Goal: Task Accomplishment & Management: Manage account settings

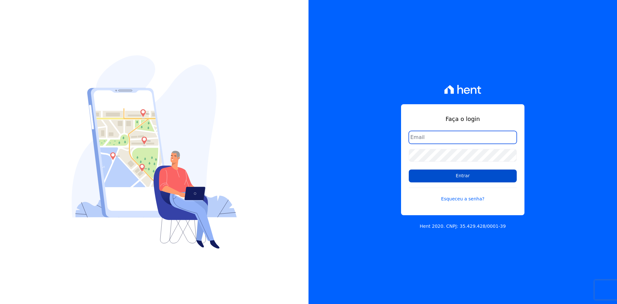
type input "[EMAIL_ADDRESS][DOMAIN_NAME]"
click at [422, 173] on input "Entrar" at bounding box center [463, 175] width 108 height 13
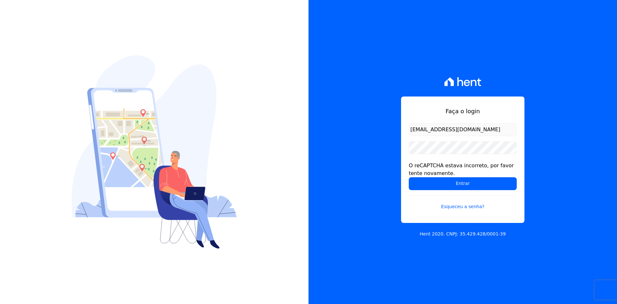
click at [349, 168] on div "Faça o login [EMAIL_ADDRESS][DOMAIN_NAME] O reCAPTCHA estava incorreto, por fav…" at bounding box center [462, 152] width 308 height 304
click at [418, 183] on input "Entrar" at bounding box center [463, 183] width 108 height 13
click at [421, 180] on input "Entrar" at bounding box center [463, 183] width 108 height 13
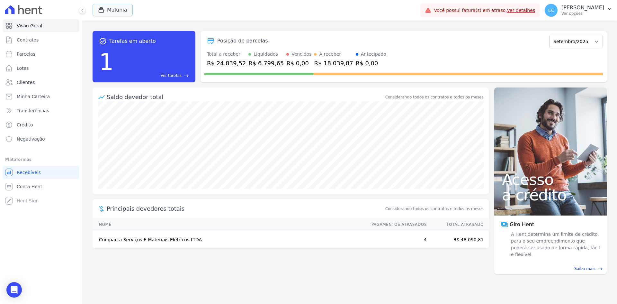
click at [97, 8] on button "Maluhia" at bounding box center [113, 10] width 40 height 12
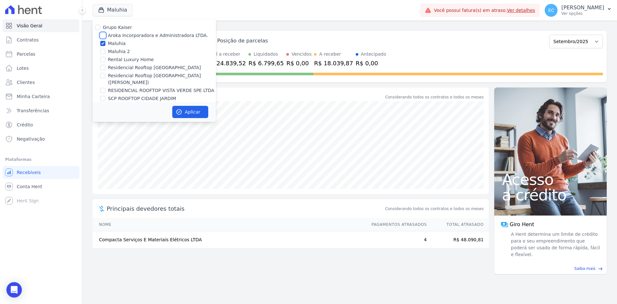
click at [103, 35] on input "Aroka Incorporadora e Administradora LTDA." at bounding box center [102, 35] width 5 height 5
checkbox input "true"
click at [103, 42] on input "Maluhia" at bounding box center [102, 43] width 5 height 5
checkbox input "false"
click at [177, 110] on icon "button" at bounding box center [179, 112] width 6 height 6
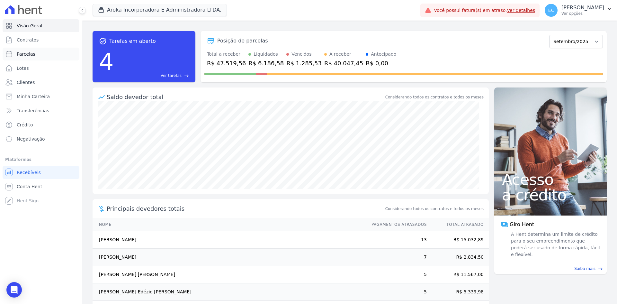
click at [35, 51] on link "Parcelas" at bounding box center [41, 54] width 77 height 13
select select
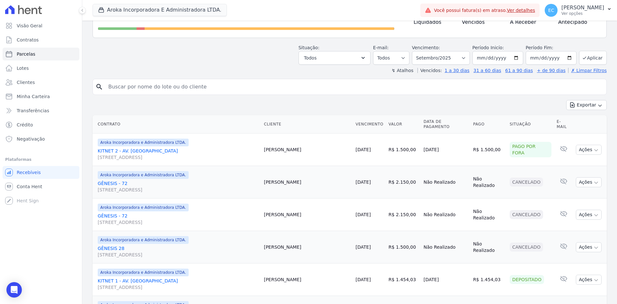
scroll to position [74, 0]
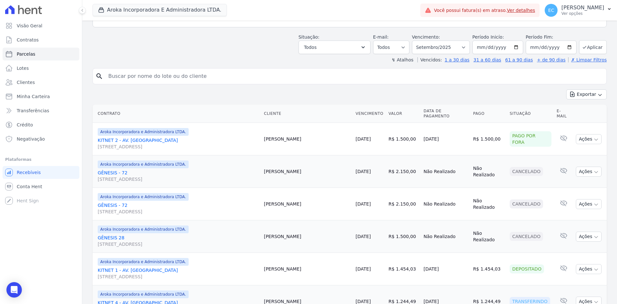
click at [535, 10] on link "Ver detalhes" at bounding box center [521, 10] width 28 height 5
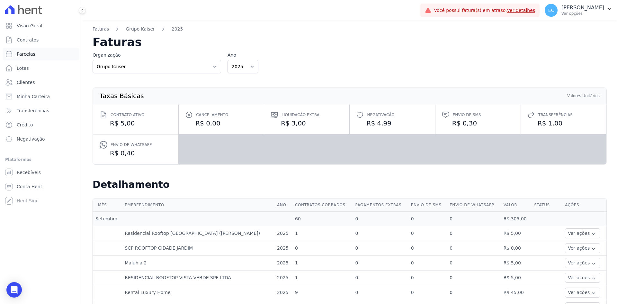
click at [27, 50] on link "Parcelas" at bounding box center [41, 54] width 77 height 13
select select
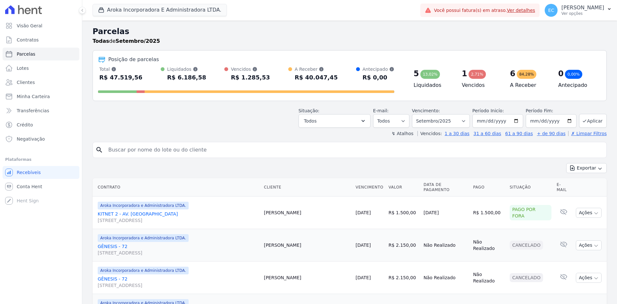
select select
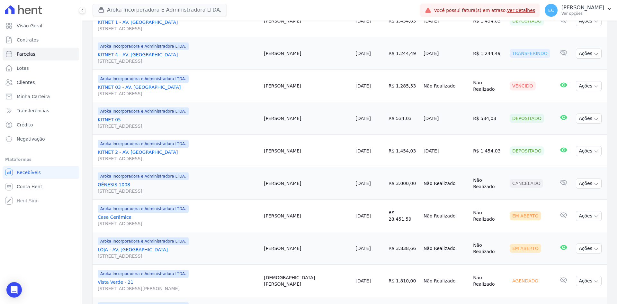
scroll to position [385, 0]
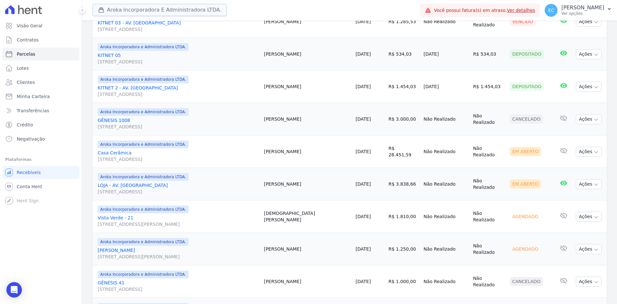
click at [106, 7] on div "button" at bounding box center [102, 10] width 9 height 6
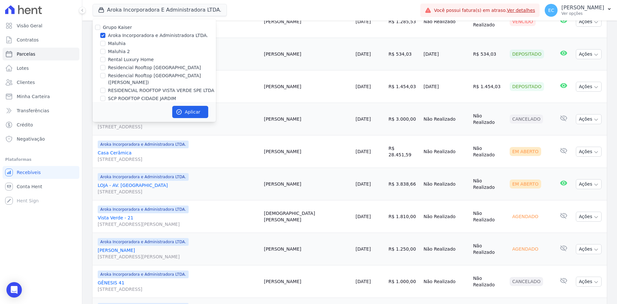
click at [101, 40] on div at bounding box center [102, 43] width 5 height 6
click at [103, 42] on input "Maluhia" at bounding box center [102, 43] width 5 height 5
checkbox input "true"
click at [104, 34] on input "Aroka Incorporadora e Administradora LTDA." at bounding box center [102, 35] width 5 height 5
checkbox input "false"
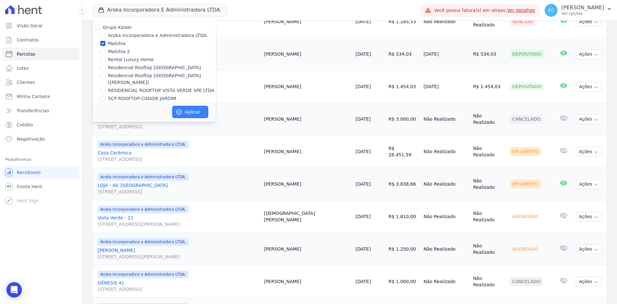
click at [183, 114] on button "Aplicar" at bounding box center [190, 112] width 36 height 12
select select
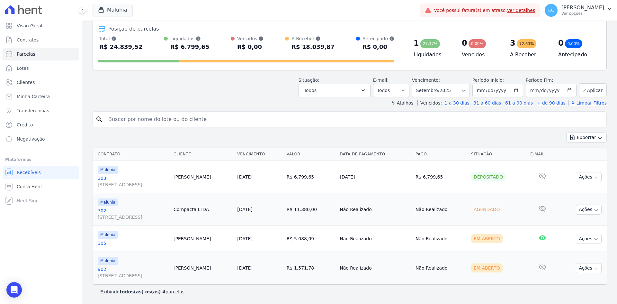
scroll to position [0, 0]
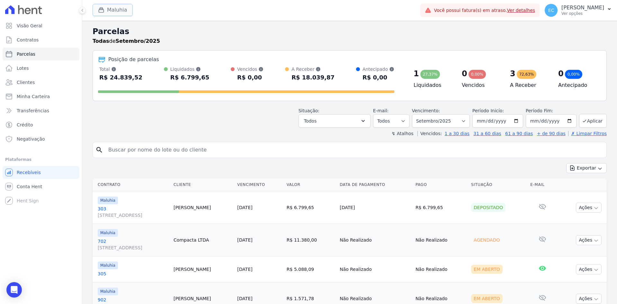
click at [104, 9] on icon "button" at bounding box center [101, 10] width 6 height 6
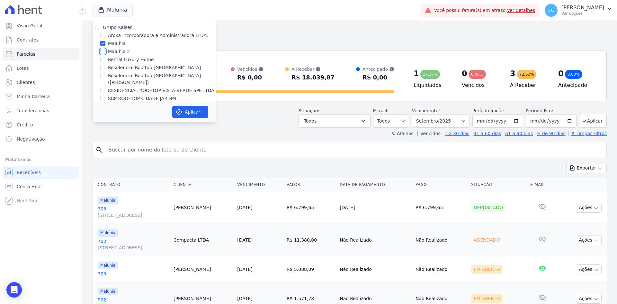
click at [102, 50] on input "Maluhia 2" at bounding box center [102, 51] width 5 height 5
checkbox input "true"
click at [103, 42] on input "Maluhia" at bounding box center [102, 43] width 5 height 5
checkbox input "false"
click at [182, 109] on button "Aplicar" at bounding box center [190, 112] width 36 height 12
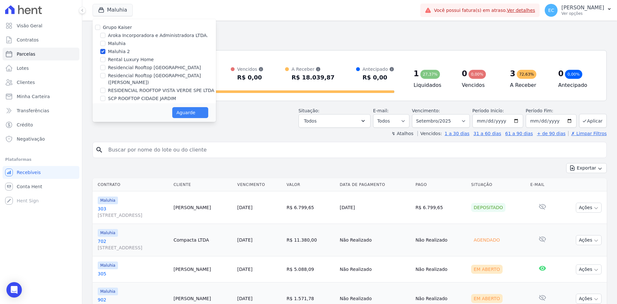
select select
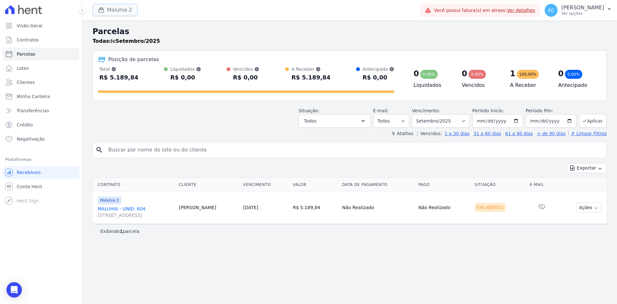
click at [101, 6] on button "Maluhia 2" at bounding box center [115, 10] width 45 height 12
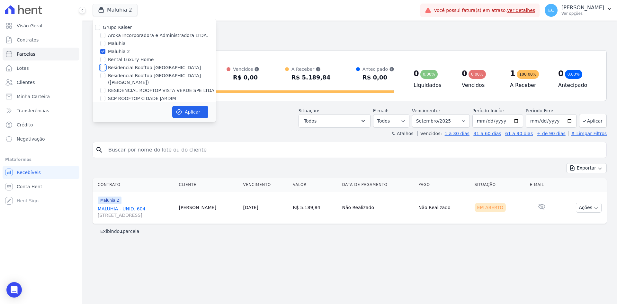
click at [102, 68] on input "Residencial Rooftop [GEOGRAPHIC_DATA]" at bounding box center [102, 67] width 5 height 5
checkbox input "true"
click at [102, 51] on input "Maluhia 2" at bounding box center [102, 51] width 5 height 5
checkbox input "false"
click at [179, 109] on icon "button" at bounding box center [179, 112] width 6 height 6
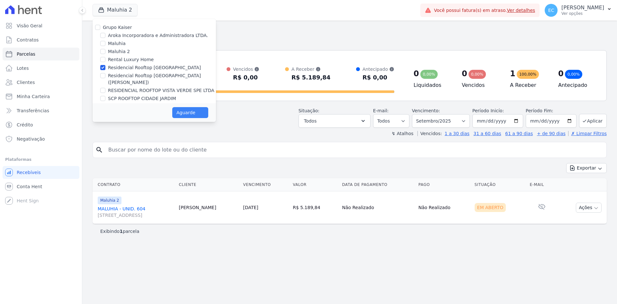
select select
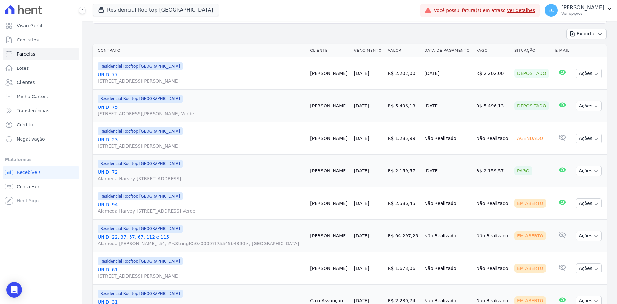
scroll to position [128, 0]
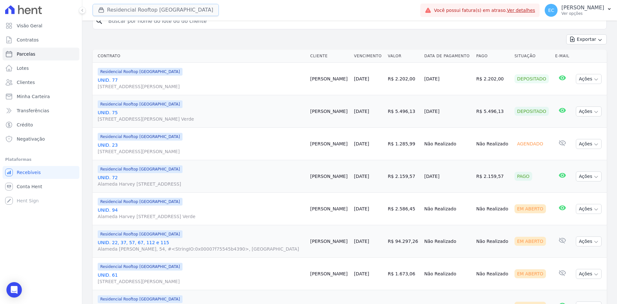
click at [113, 11] on button "Residencial Rooftop [GEOGRAPHIC_DATA]" at bounding box center [156, 10] width 126 height 12
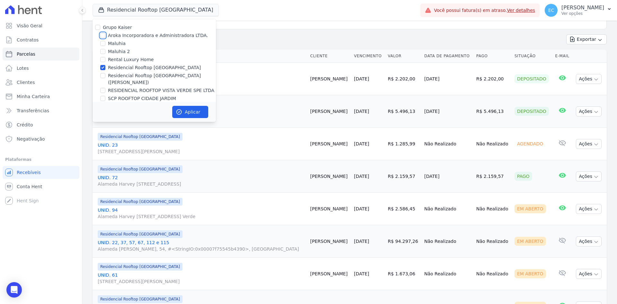
click at [102, 35] on input "Aroka Incorporadora e Administradora LTDA." at bounding box center [102, 35] width 5 height 5
checkbox input "true"
click at [102, 67] on input "Residencial Rooftop [GEOGRAPHIC_DATA]" at bounding box center [102, 67] width 5 height 5
checkbox input "false"
click at [184, 110] on button "Aplicar" at bounding box center [190, 112] width 36 height 12
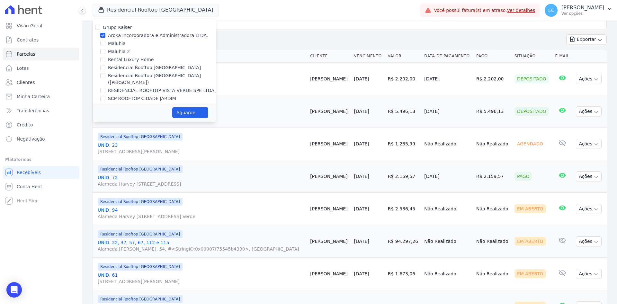
select select
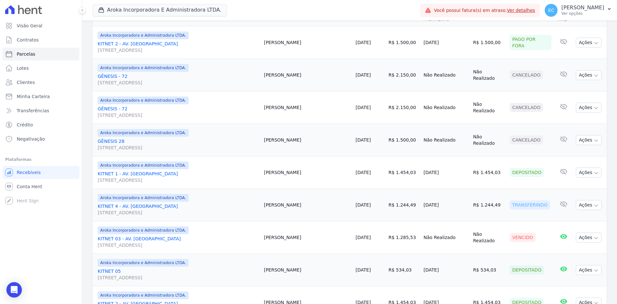
scroll to position [202, 0]
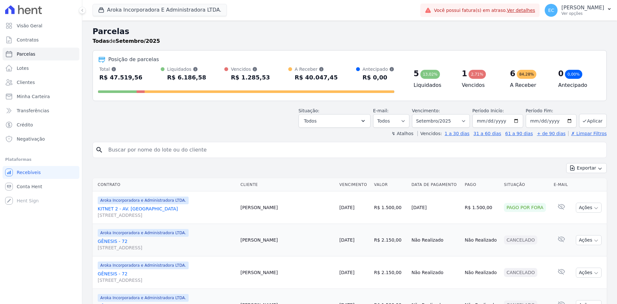
select select
click at [207, 125] on div "Situação: Agendado Em Aberto Pago Processando Cancelado Vencido Transferindo De…" at bounding box center [350, 116] width 514 height 23
click at [313, 27] on h2 "Parcelas" at bounding box center [350, 32] width 514 height 12
click at [308, 28] on h2 "Parcelas" at bounding box center [350, 32] width 514 height 12
click at [281, 35] on h2 "Parcelas" at bounding box center [350, 32] width 514 height 12
